Goal: Obtain resource: Download file/media

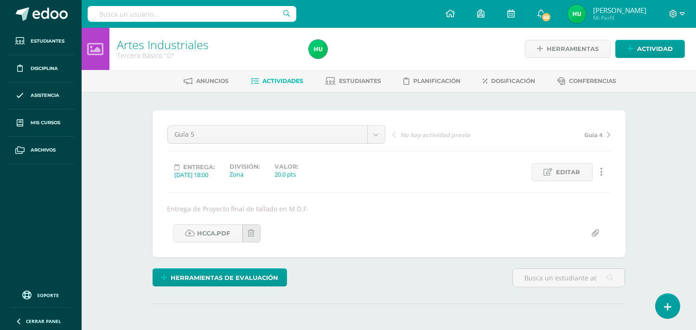
drag, startPoint x: 0, startPoint y: 0, endPoint x: 126, endPoint y: 215, distance: 249.1
click at [126, 215] on div "Artes Industriales Tercero Básico "D" Herramientas Detalle de asistencias Activ…" at bounding box center [389, 202] width 614 height 348
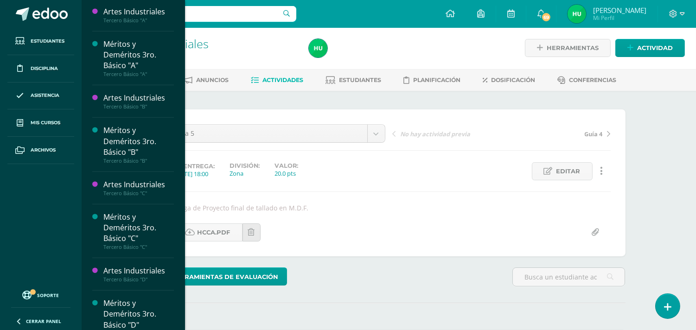
scroll to position [794, 0]
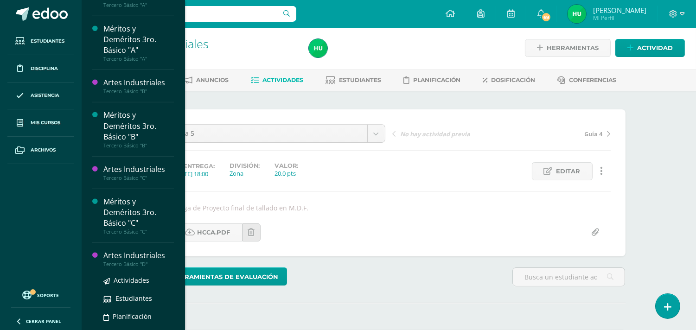
click at [145, 259] on div "Artes Industriales" at bounding box center [138, 255] width 70 height 11
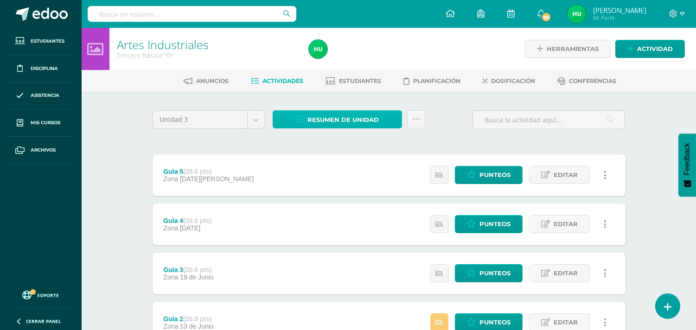
click at [344, 119] on span "Resumen de unidad" at bounding box center [342, 119] width 71 height 17
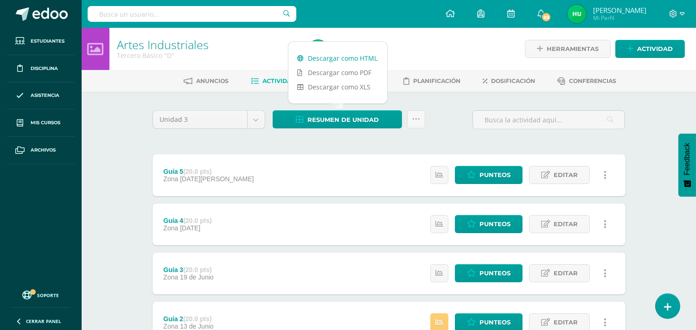
click at [336, 57] on link "Descargar como HTML" at bounding box center [337, 58] width 99 height 14
